Goal: Navigation & Orientation: Find specific page/section

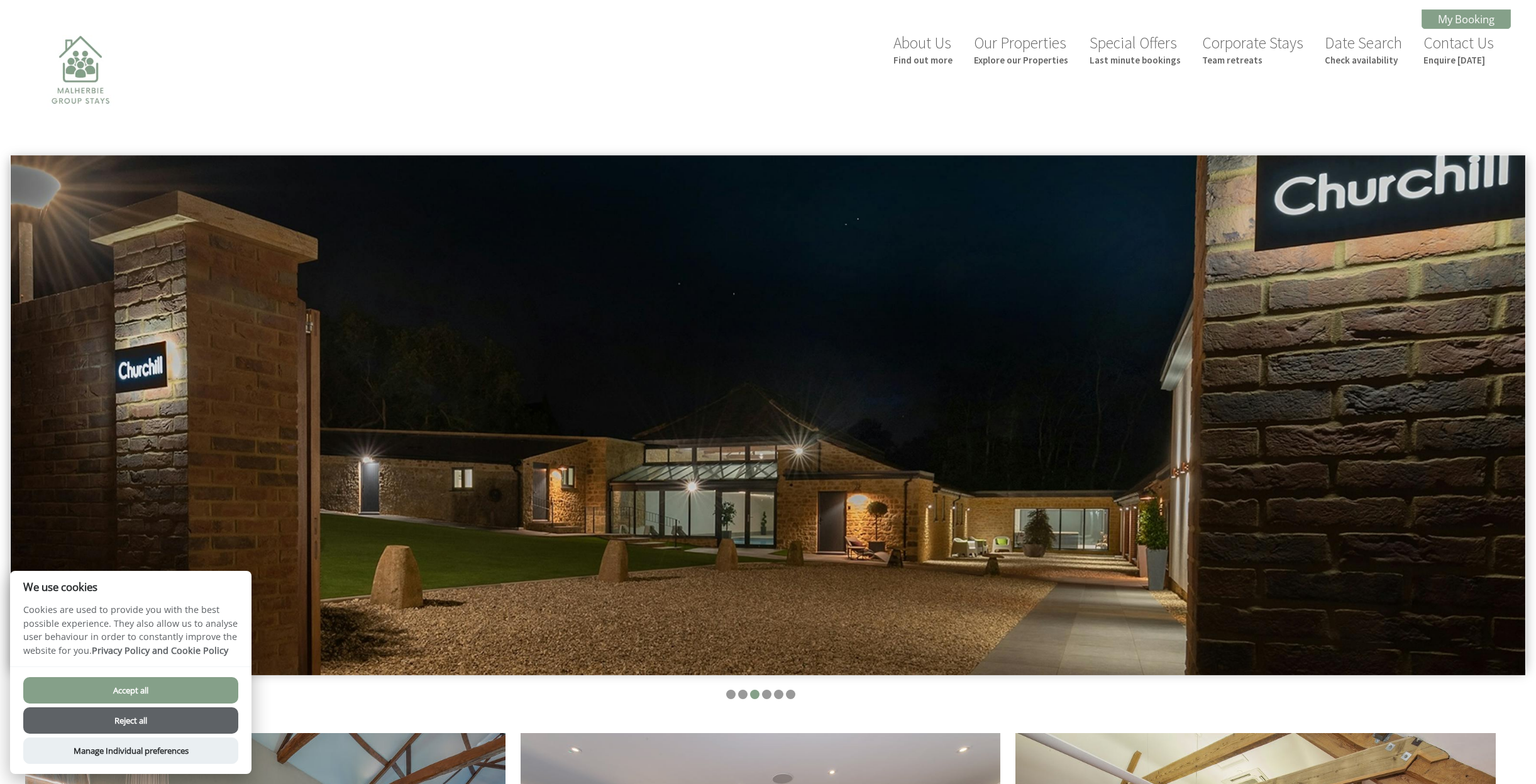
click at [154, 722] on button "Reject all" at bounding box center [131, 721] width 215 height 27
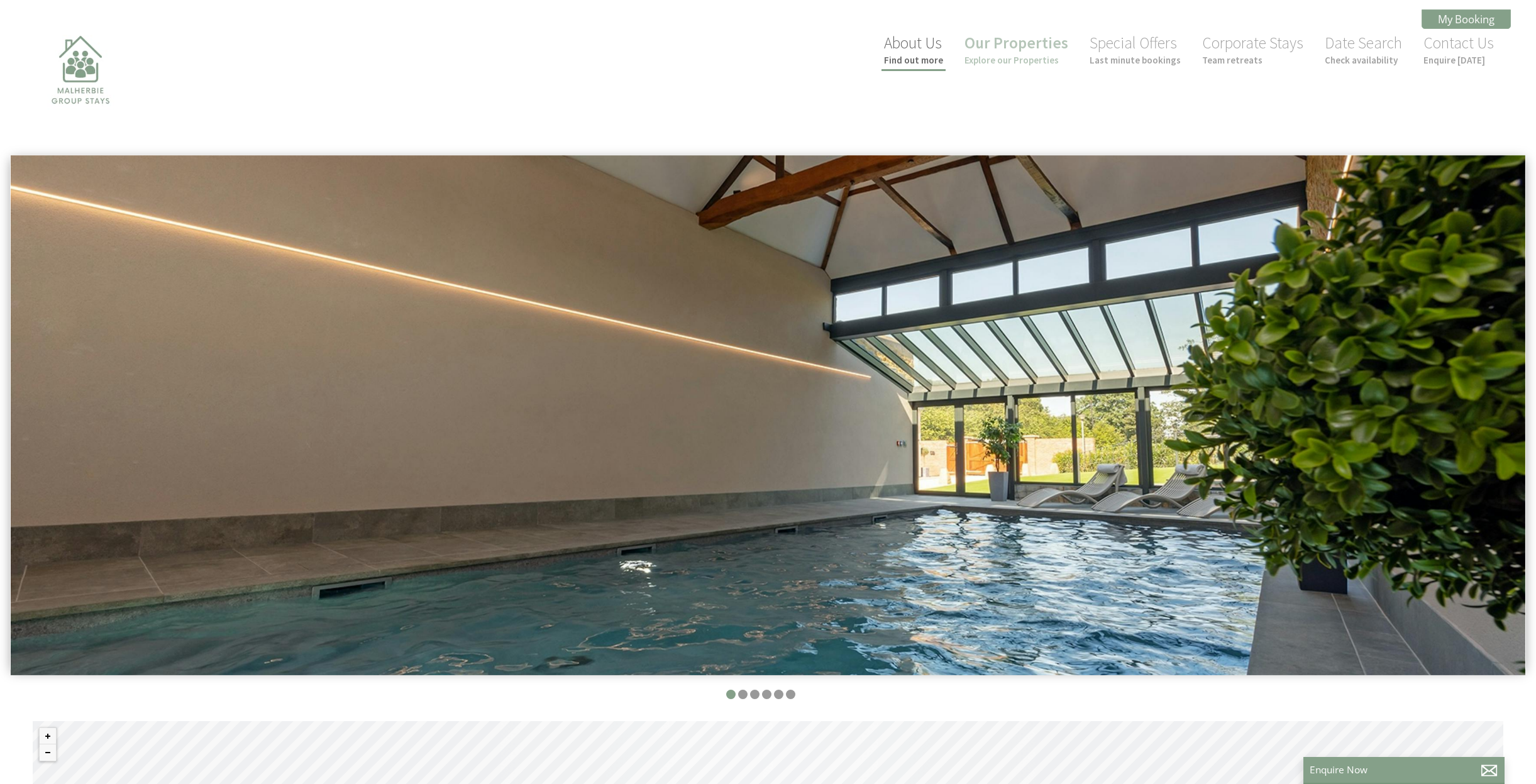
click at [936, 49] on link "About Us Find out more" at bounding box center [913, 49] width 59 height 33
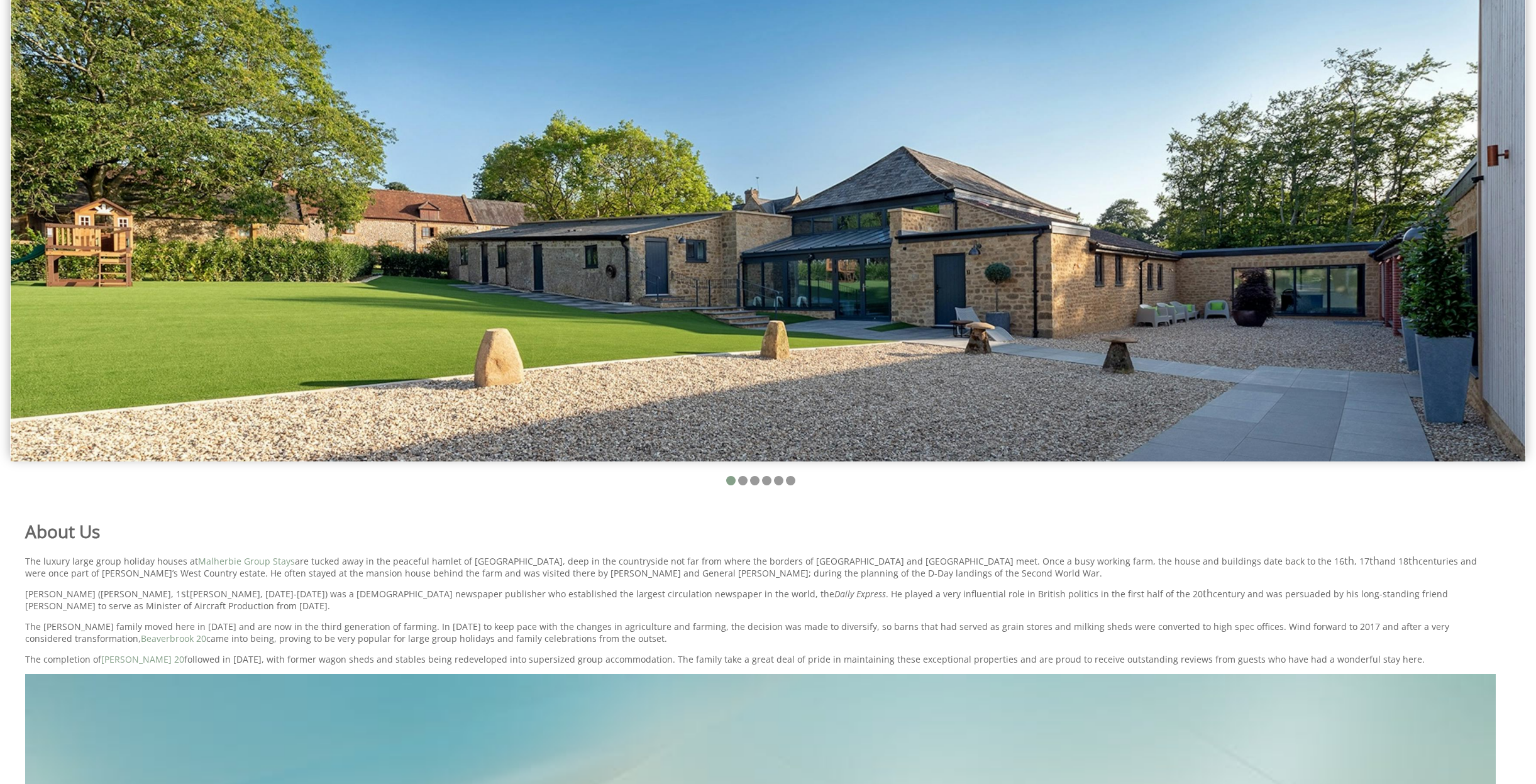
scroll to position [71, 0]
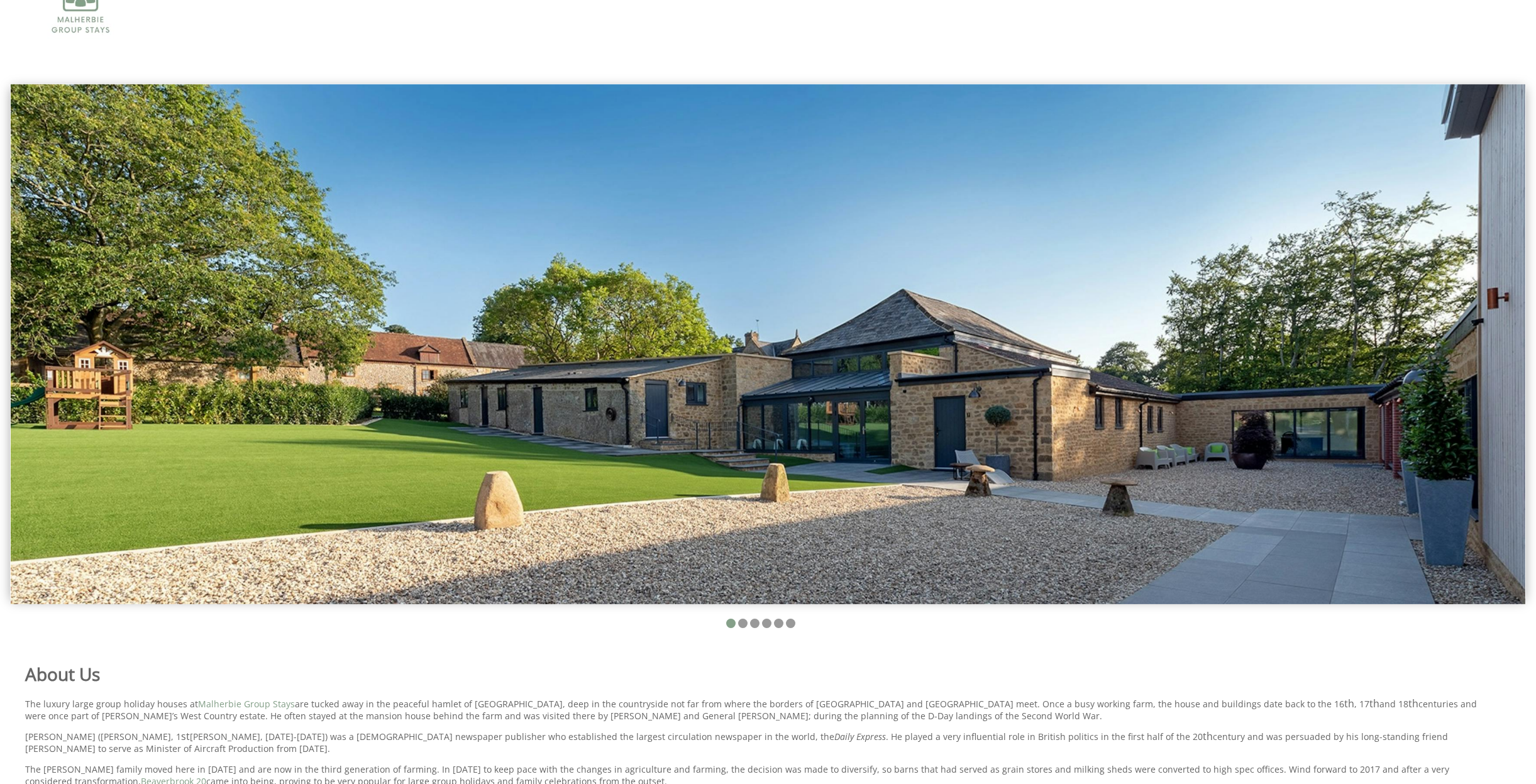
drag, startPoint x: 1412, startPoint y: 326, endPoint x: 969, endPoint y: 338, distance: 443.2
click at [885, 321] on img at bounding box center [768, 344] width 1515 height 520
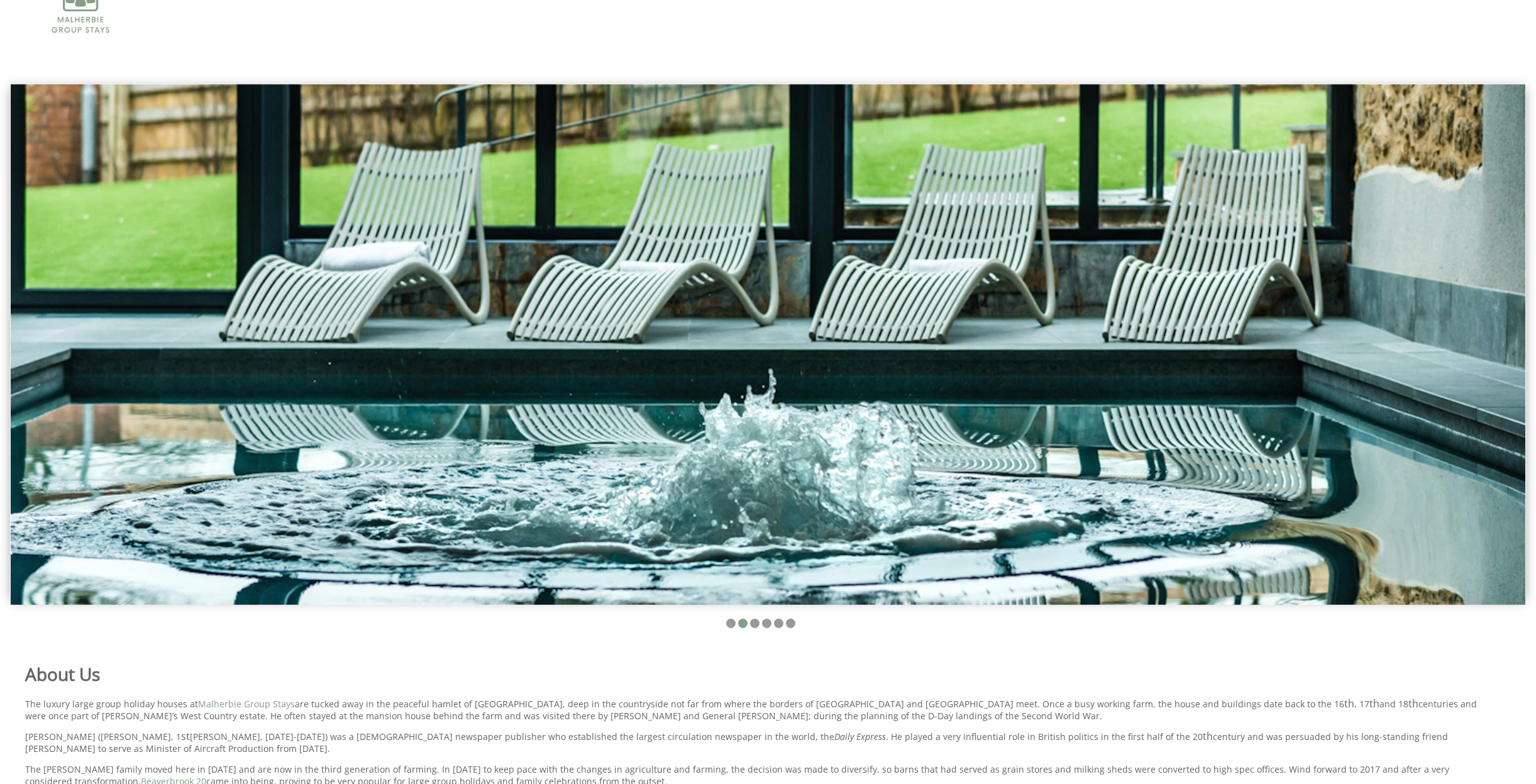
drag, startPoint x: 1113, startPoint y: 348, endPoint x: 1035, endPoint y: 344, distance: 78.1
click at [1042, 345] on img at bounding box center [768, 345] width 1515 height 521
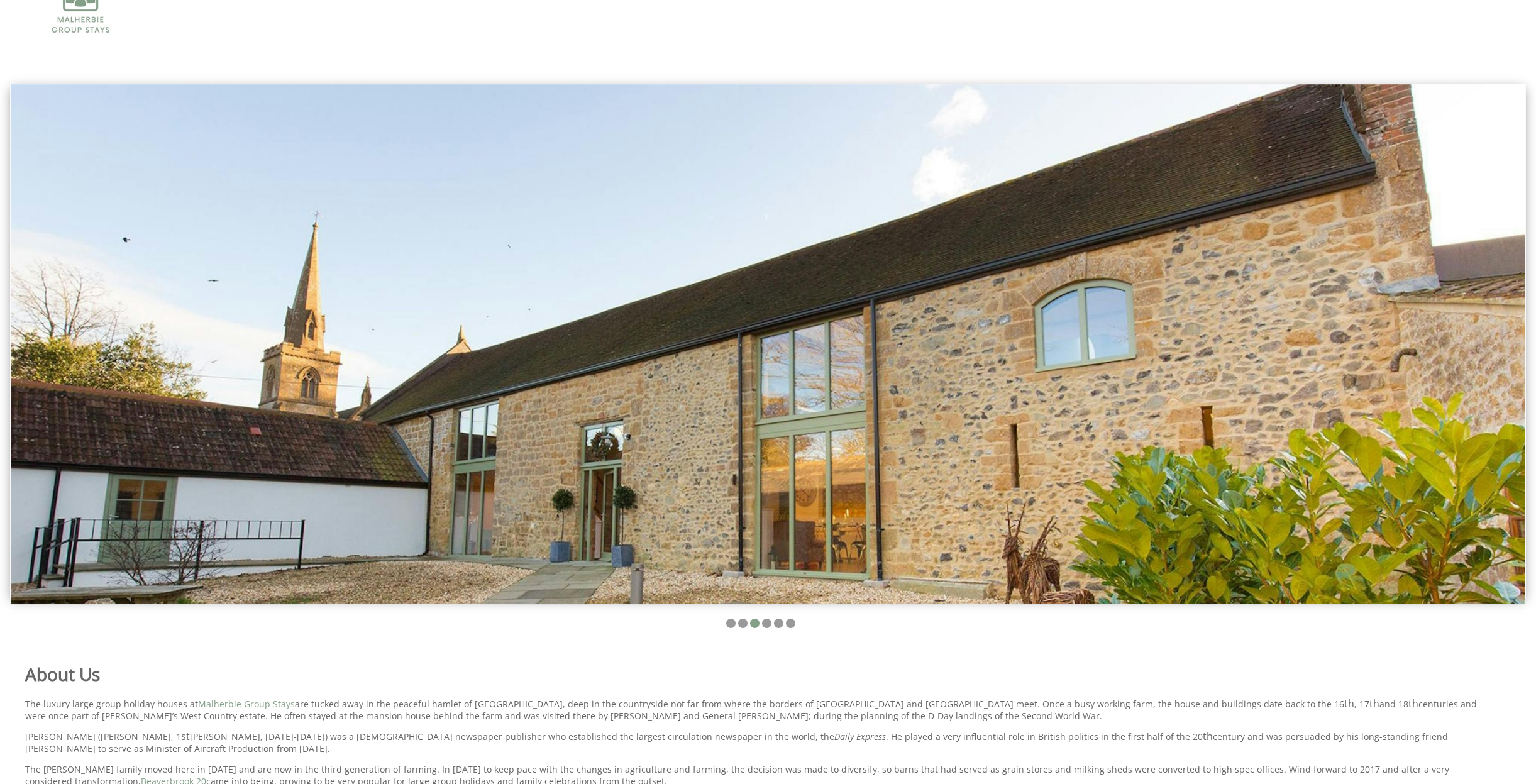
click at [1035, 345] on img at bounding box center [768, 344] width 1515 height 520
click at [1210, 357] on img at bounding box center [768, 344] width 1515 height 520
drag, startPoint x: 1210, startPoint y: 355, endPoint x: 822, endPoint y: 335, distance: 388.5
click at [823, 337] on img at bounding box center [768, 344] width 1515 height 520
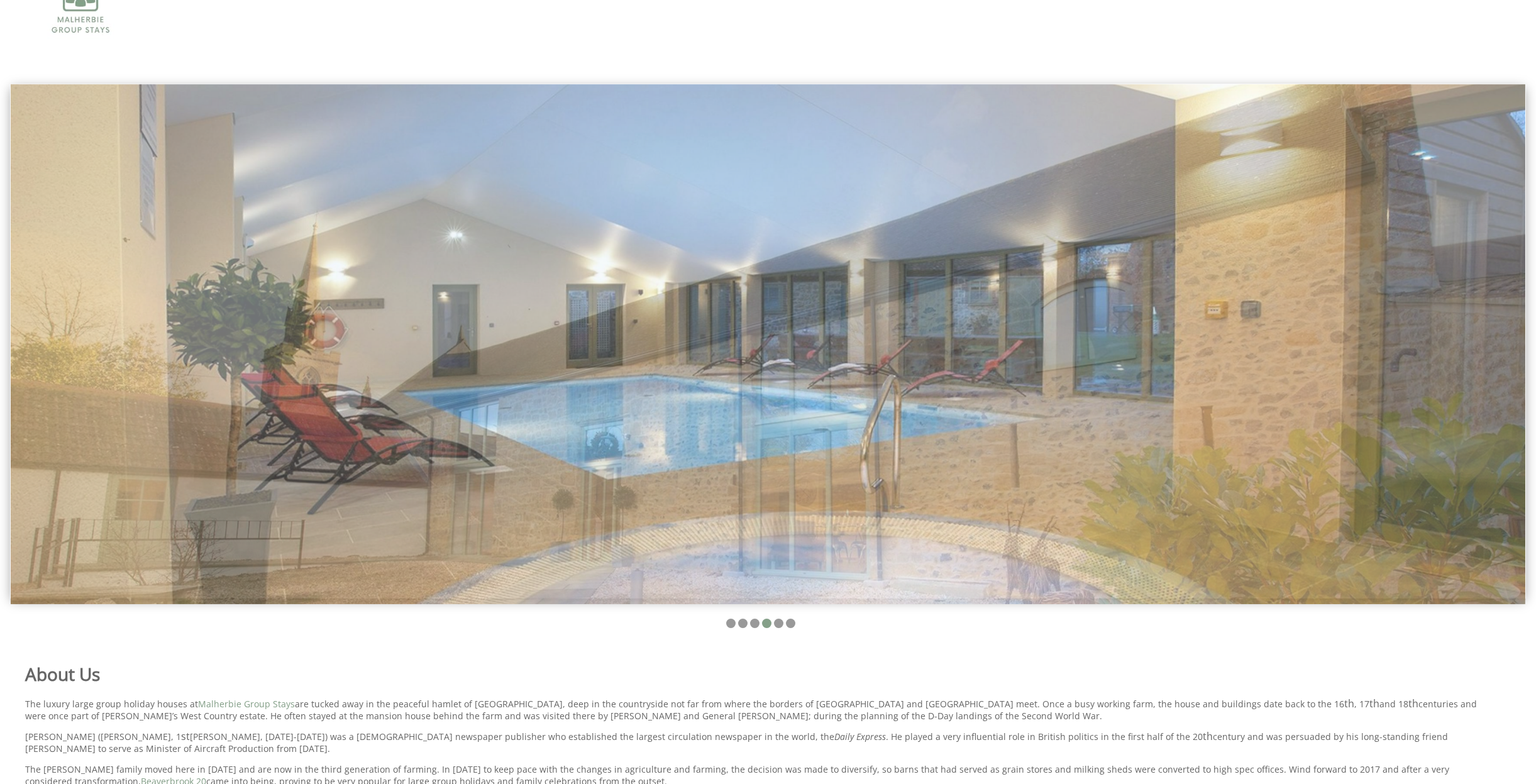
drag, startPoint x: 934, startPoint y: 349, endPoint x: 925, endPoint y: 350, distance: 9.1
click at [926, 350] on img at bounding box center [768, 344] width 1515 height 520
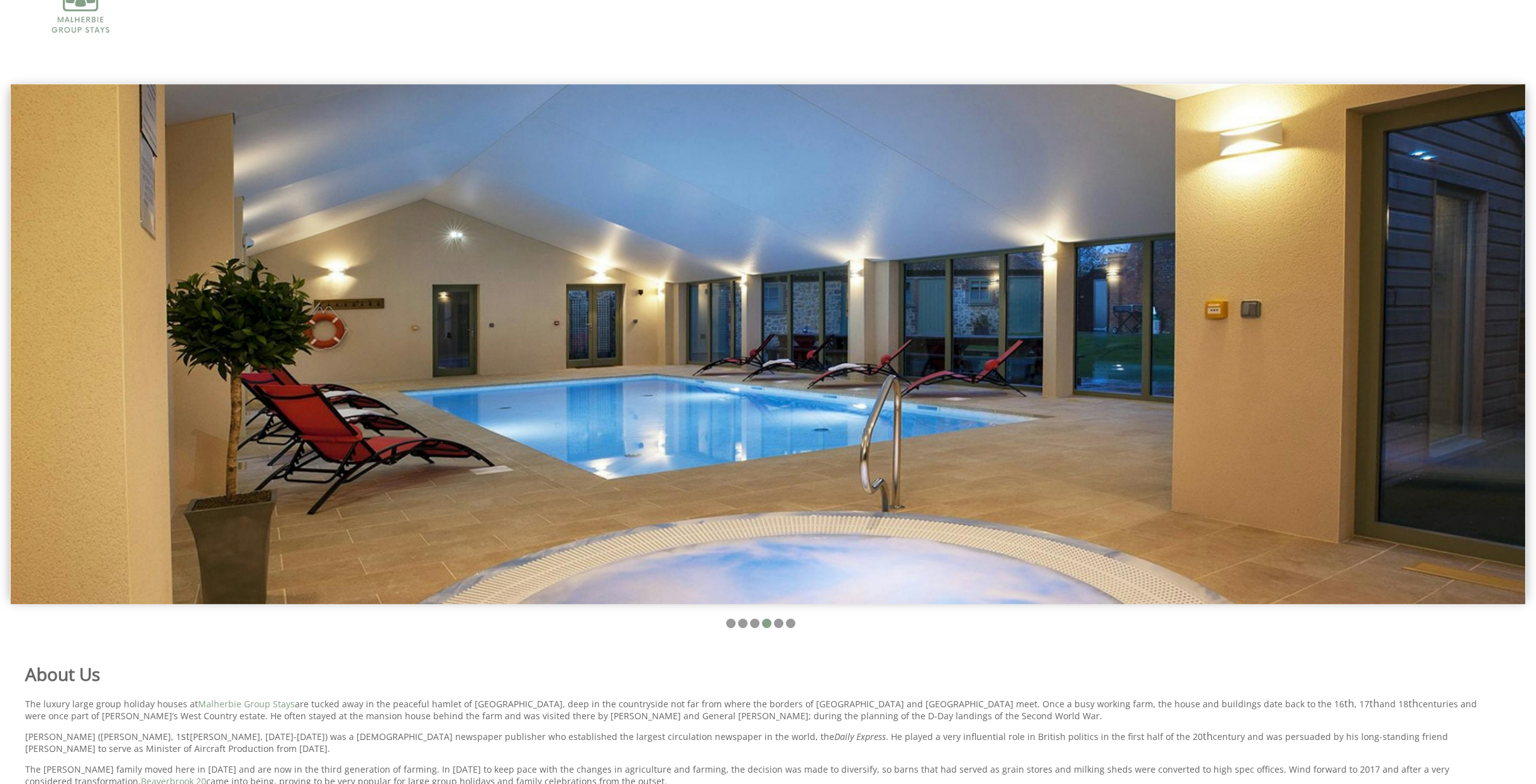
click at [924, 351] on img at bounding box center [768, 344] width 1515 height 520
click at [962, 355] on img at bounding box center [768, 344] width 1515 height 520
click at [1179, 371] on img at bounding box center [768, 344] width 1515 height 520
drag, startPoint x: 1165, startPoint y: 377, endPoint x: 870, endPoint y: 373, distance: 295.0
click at [878, 376] on img at bounding box center [768, 344] width 1515 height 520
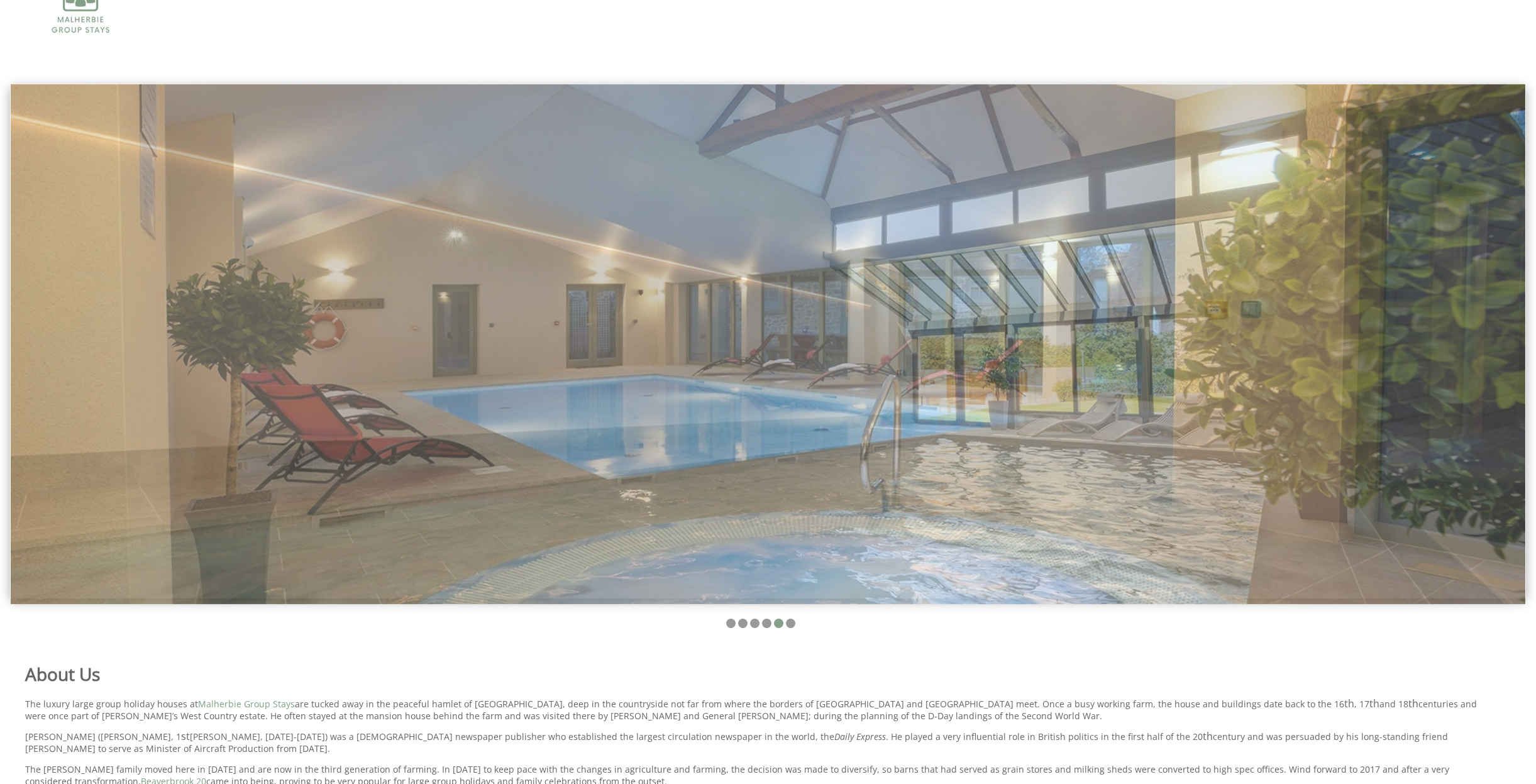
drag, startPoint x: 873, startPoint y: 384, endPoint x: 588, endPoint y: 374, distance: 285.2
click at [642, 374] on img at bounding box center [768, 344] width 1515 height 520
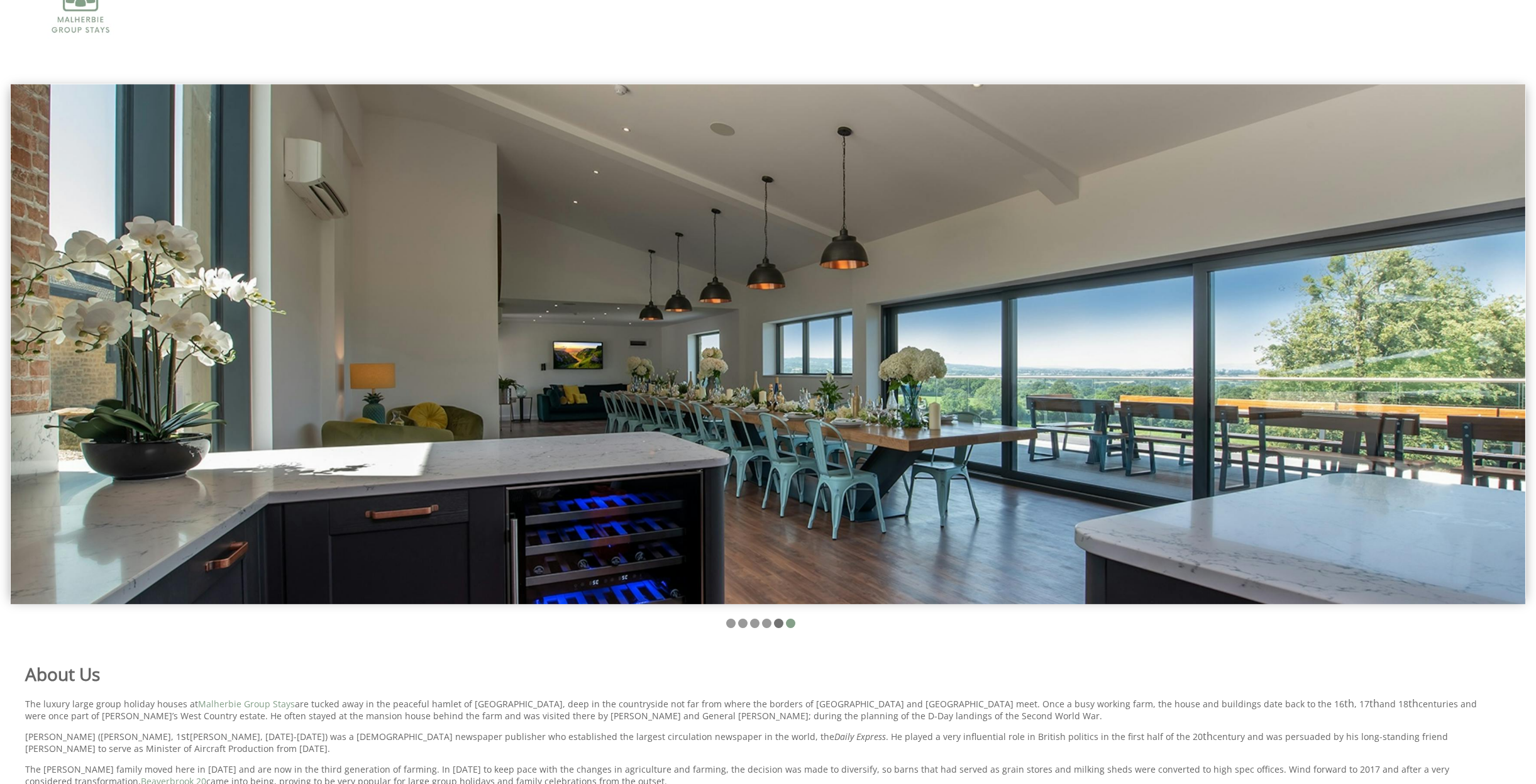
click at [780, 623] on li at bounding box center [779, 623] width 9 height 9
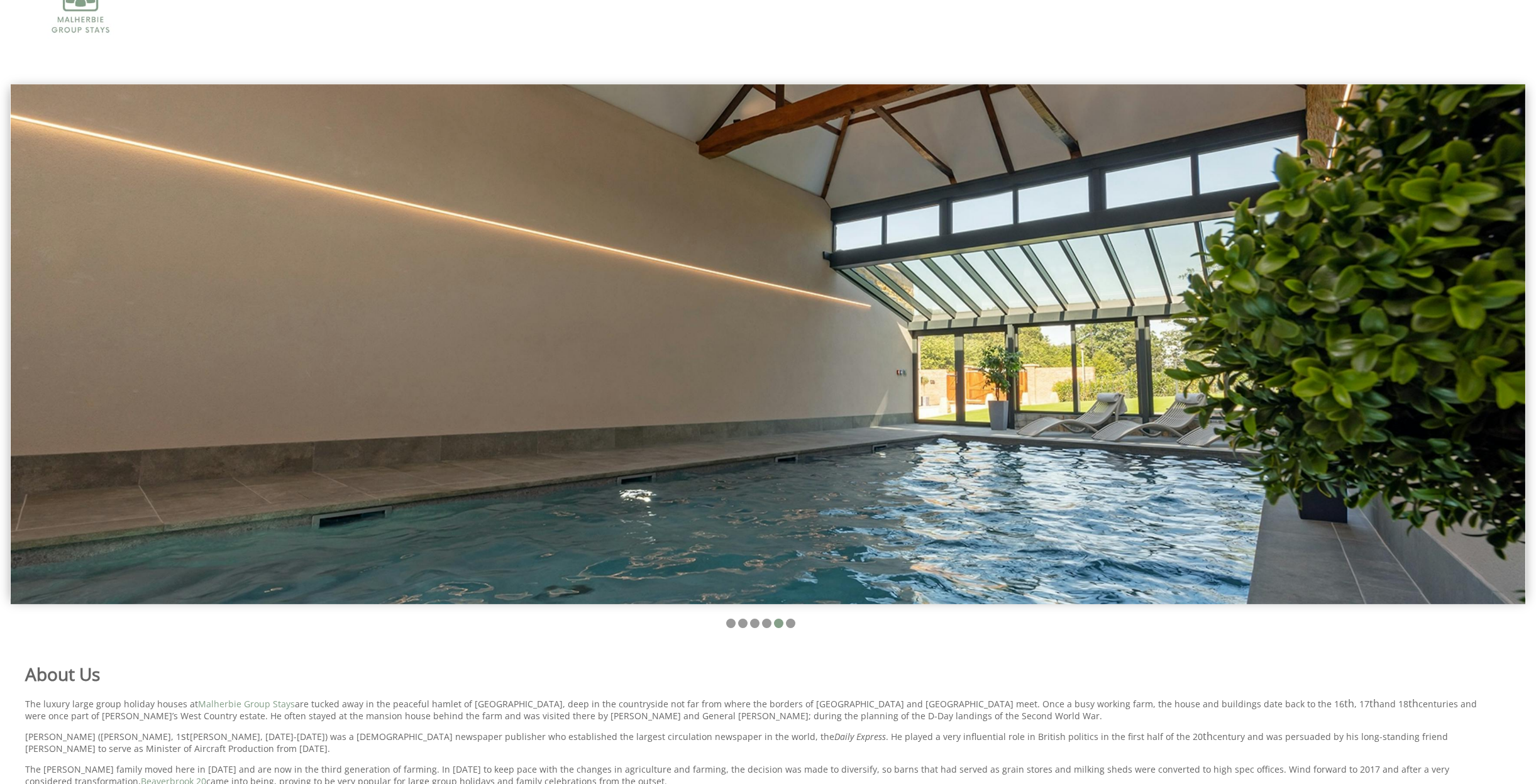
click at [795, 625] on ul at bounding box center [760, 624] width 1486 height 12
